Goal: Task Accomplishment & Management: Use online tool/utility

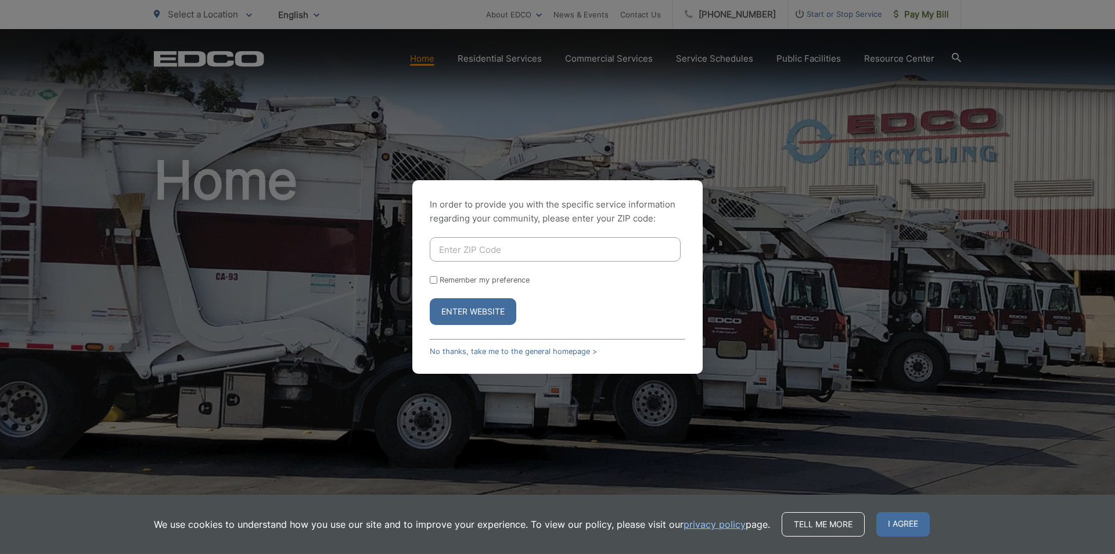
click at [501, 243] on input "Enter ZIP Code" at bounding box center [555, 249] width 251 height 24
type input "91902"
click at [472, 312] on button "Enter Website" at bounding box center [473, 311] width 87 height 27
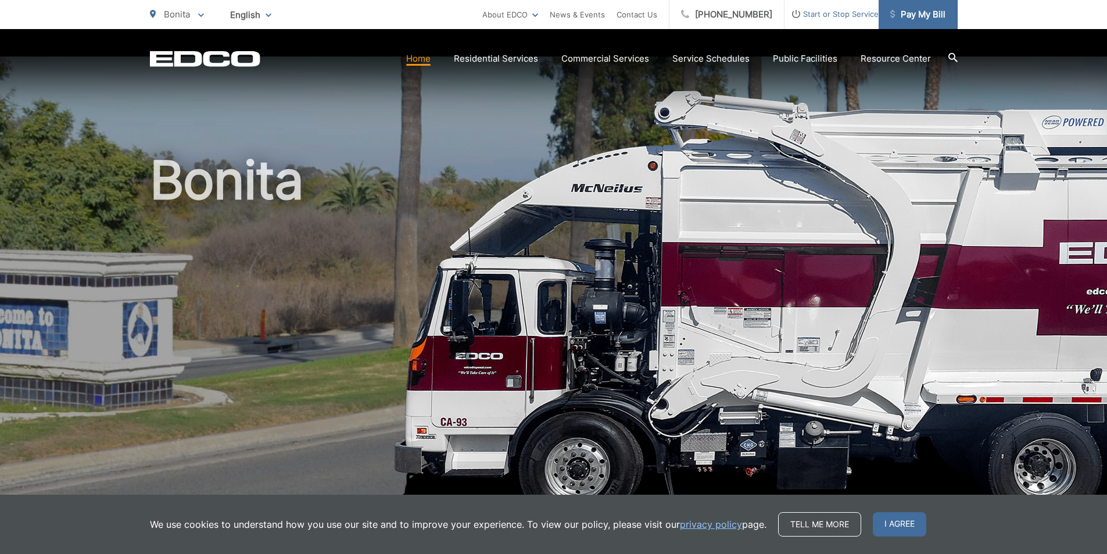
click at [942, 16] on span "Pay My Bill" at bounding box center [917, 15] width 55 height 14
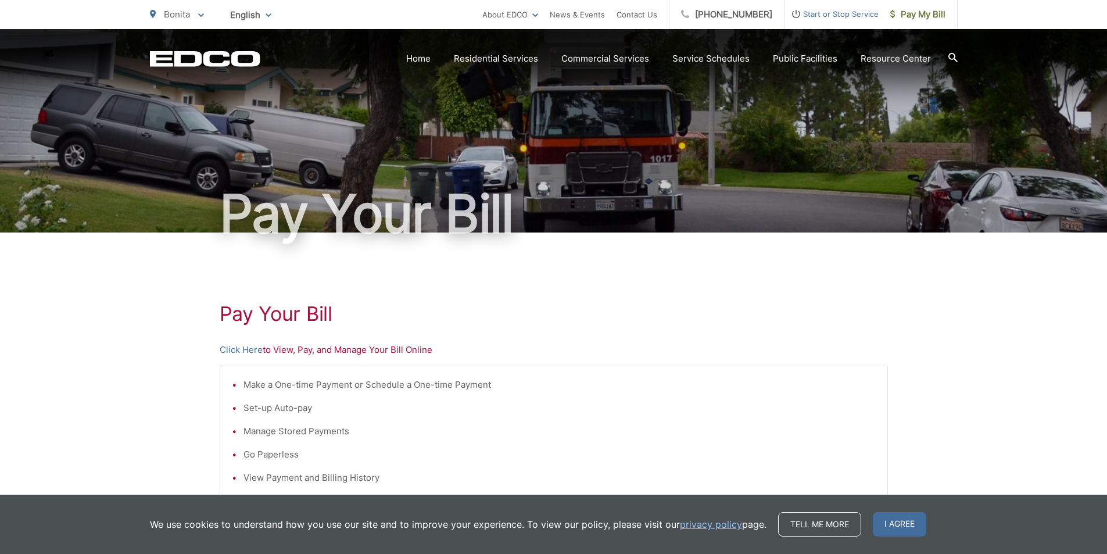
scroll to position [58, 0]
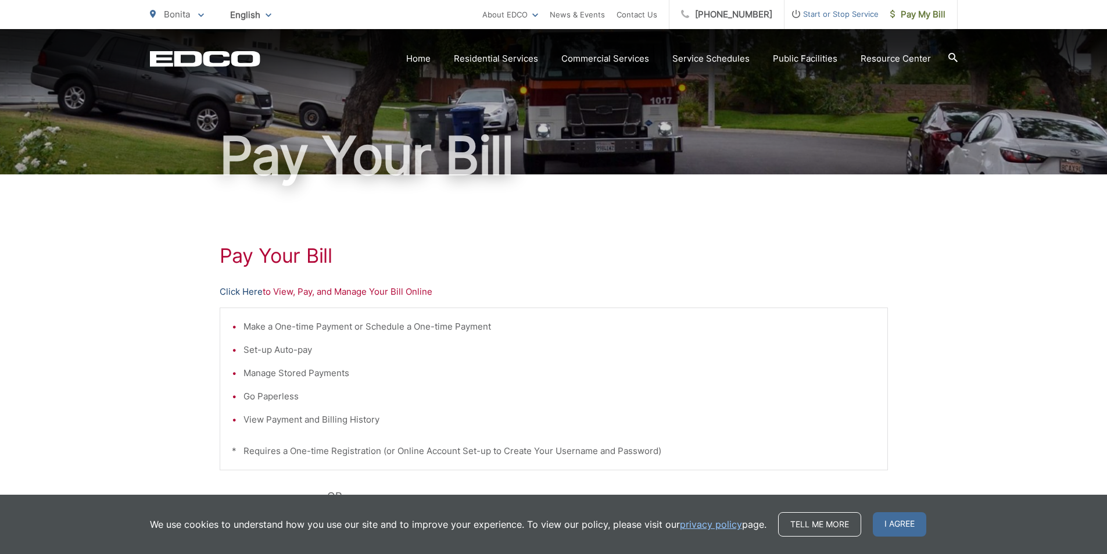
click at [243, 290] on link "Click Here" at bounding box center [241, 292] width 43 height 14
